Goal: Check status: Check status

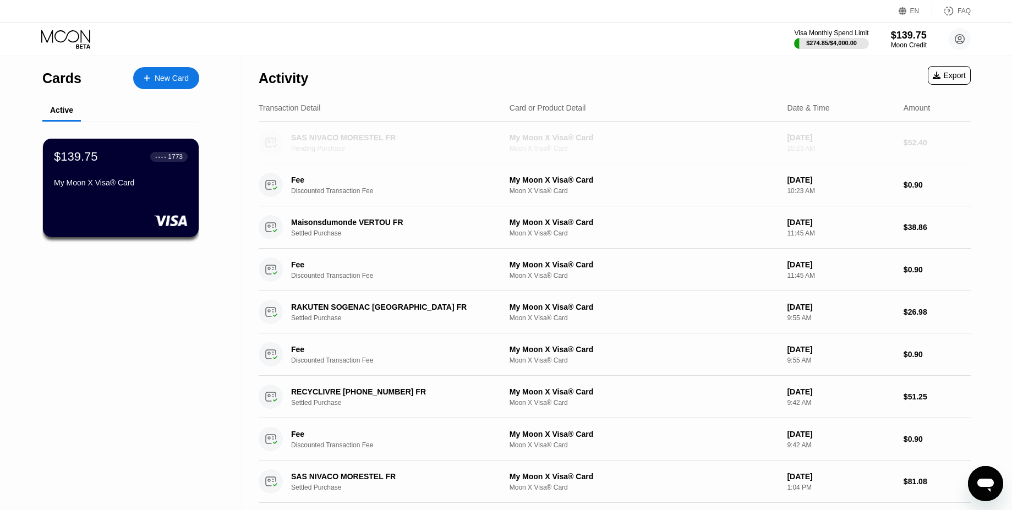
click at [317, 146] on div "Pending Purchase" at bounding box center [400, 149] width 218 height 8
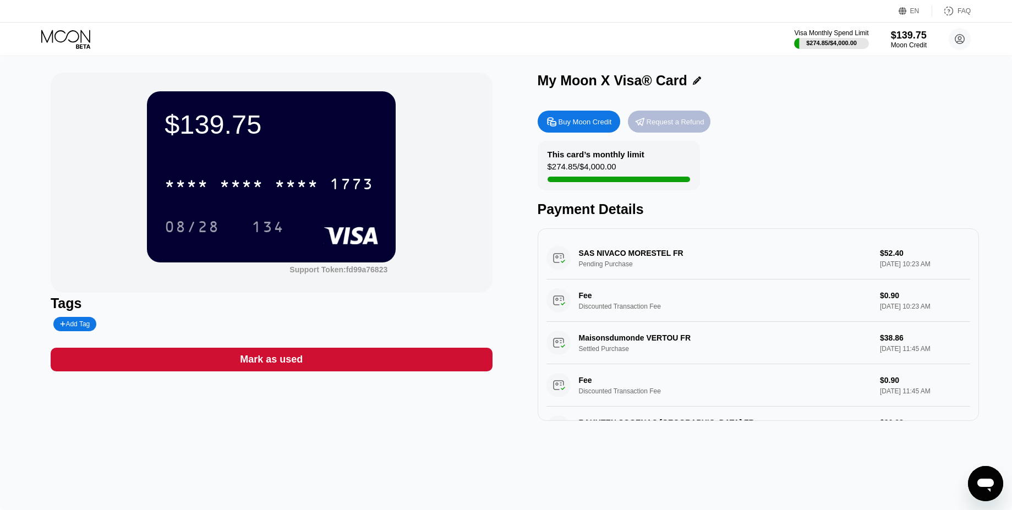
click at [653, 123] on div "Request a Refund" at bounding box center [676, 121] width 58 height 9
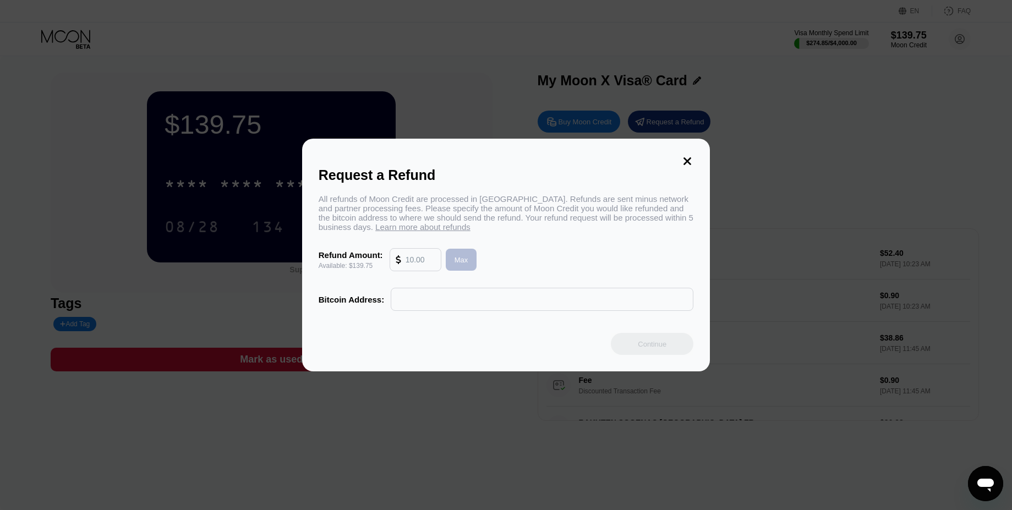
click at [456, 268] on div "Max" at bounding box center [461, 260] width 31 height 22
type input "139.75"
click at [688, 163] on icon at bounding box center [687, 161] width 12 height 12
